Goal: Navigation & Orientation: Find specific page/section

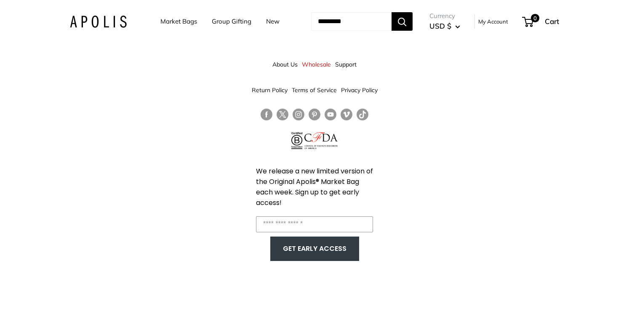
click at [176, 24] on link "Market Bags" at bounding box center [178, 22] width 37 height 12
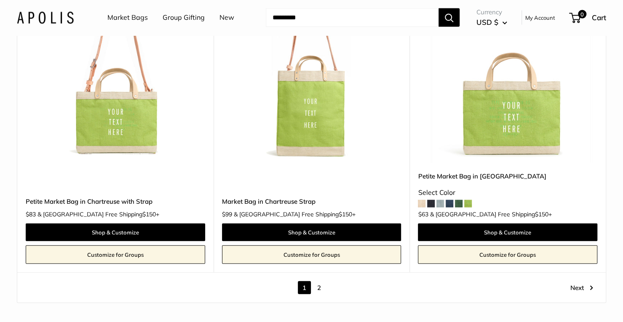
scroll to position [4929, 0]
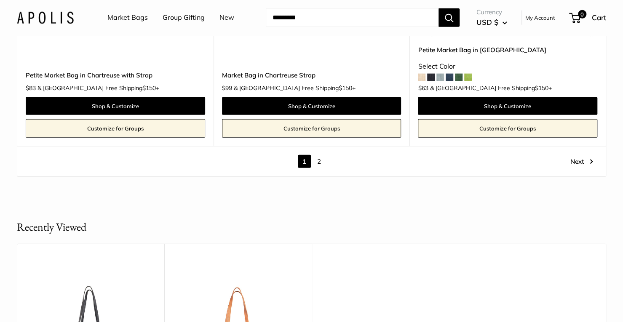
click at [319, 155] on link "2" at bounding box center [319, 161] width 13 height 13
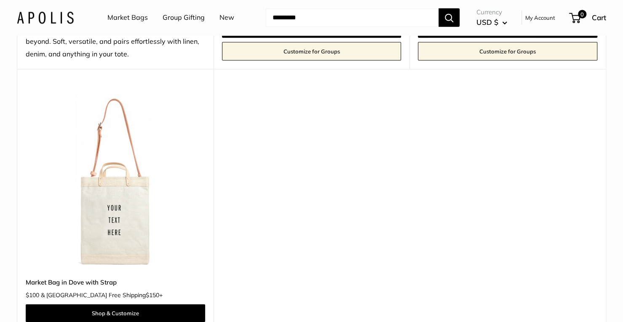
scroll to position [1370, 0]
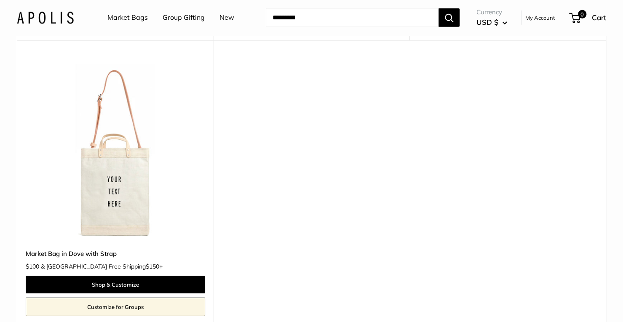
click at [139, 16] on link "Market Bags" at bounding box center [127, 17] width 40 height 13
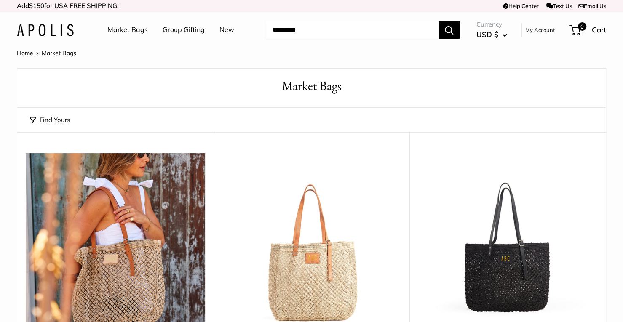
click at [233, 28] on ul "Market Bags Group Gifting New" at bounding box center [178, 29] width 142 height 27
click at [226, 30] on link "New" at bounding box center [226, 30] width 15 height 13
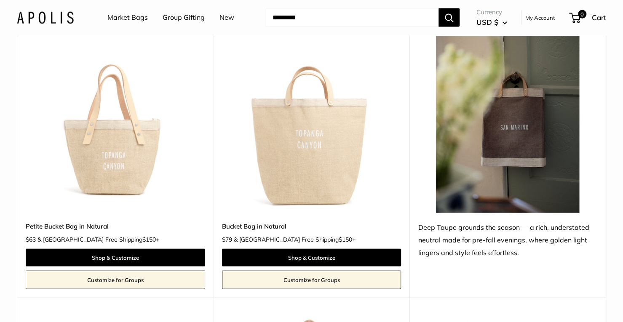
scroll to position [1095, 0]
